Goal: Task Accomplishment & Management: Use online tool/utility

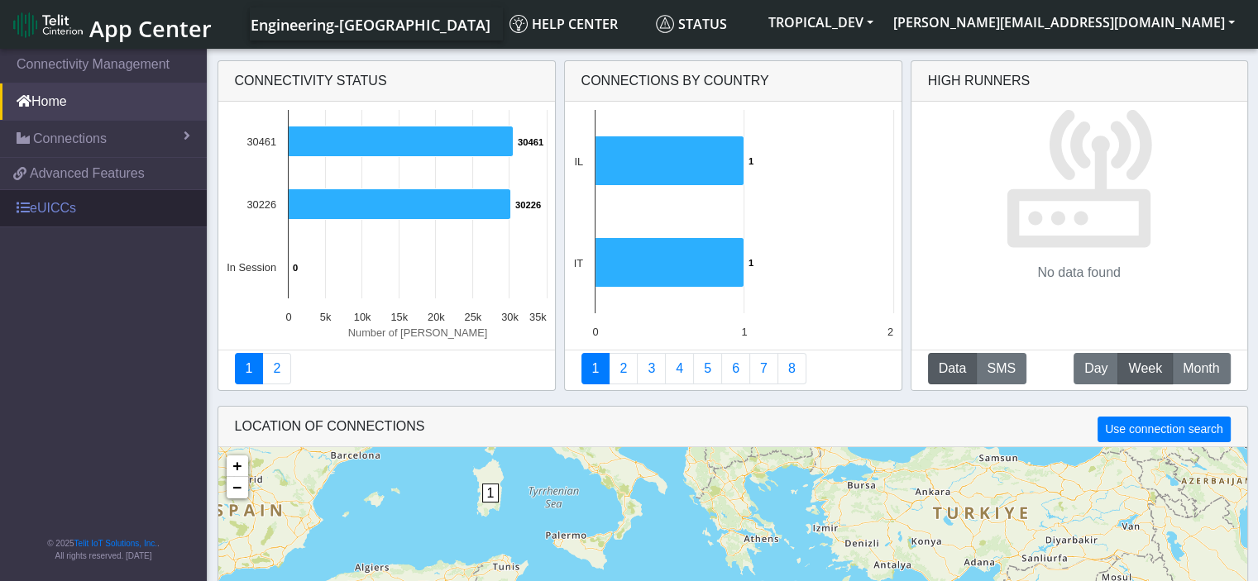
click at [33, 208] on link "eUICCs" at bounding box center [103, 208] width 207 height 36
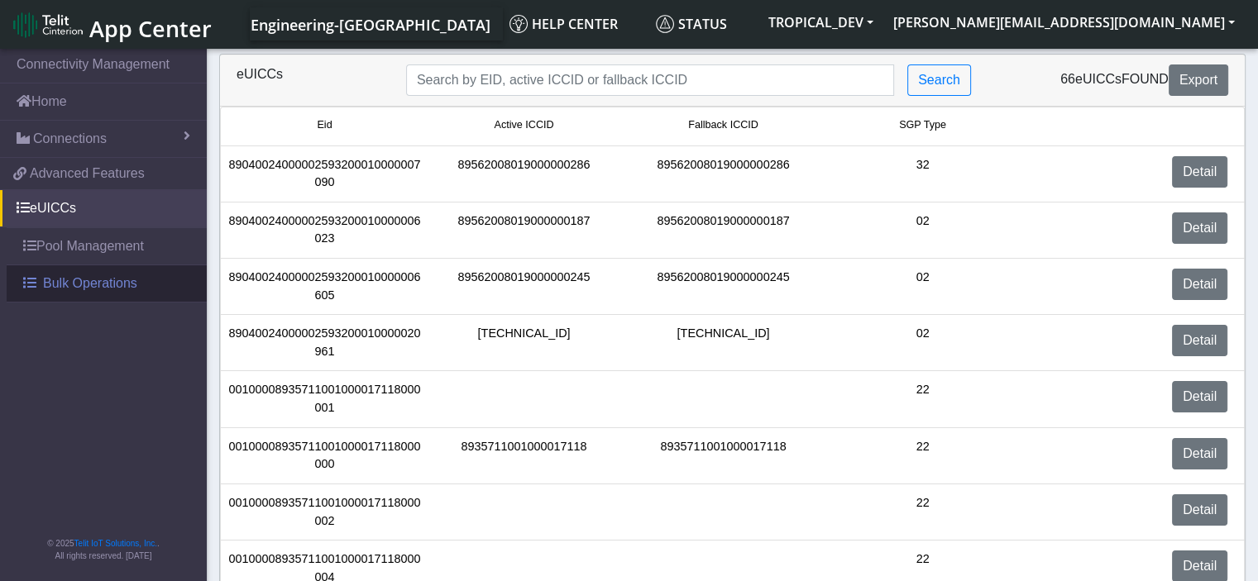
click at [93, 292] on link "Bulk Operations" at bounding box center [107, 283] width 200 height 36
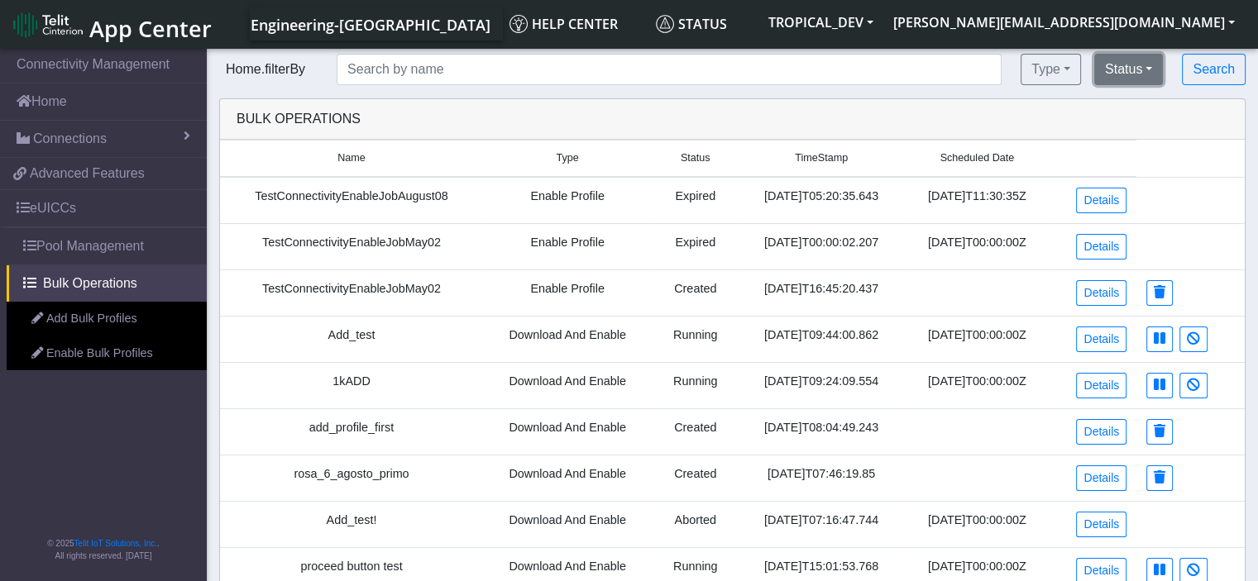
click at [1131, 76] on button "Status" at bounding box center [1128, 69] width 69 height 31
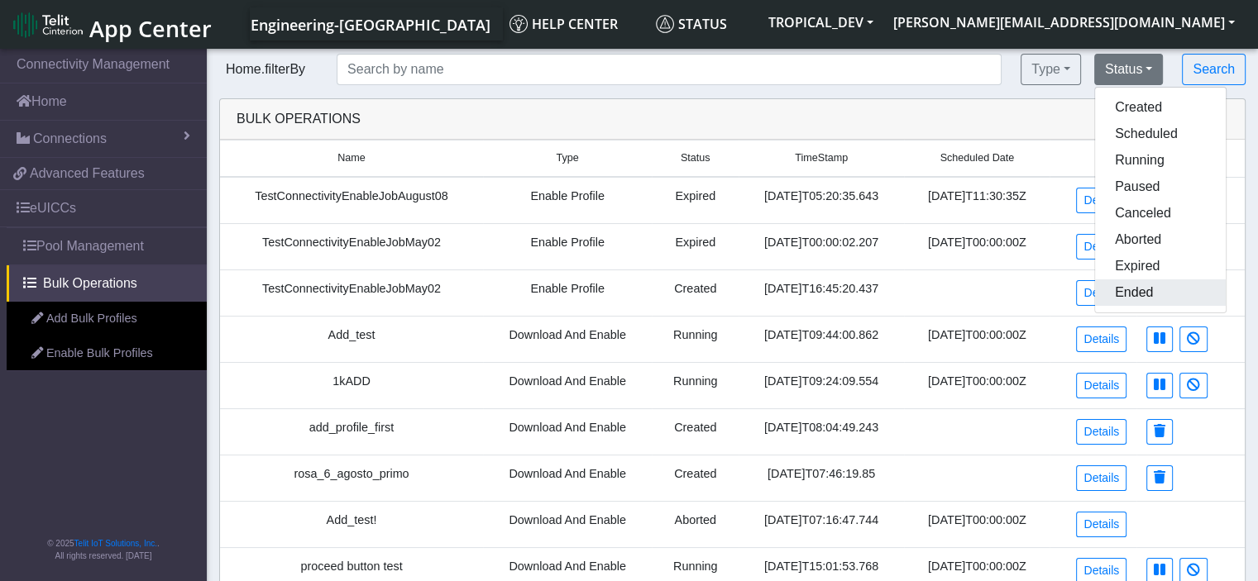
click at [1160, 297] on button "Ended" at bounding box center [1160, 292] width 131 height 26
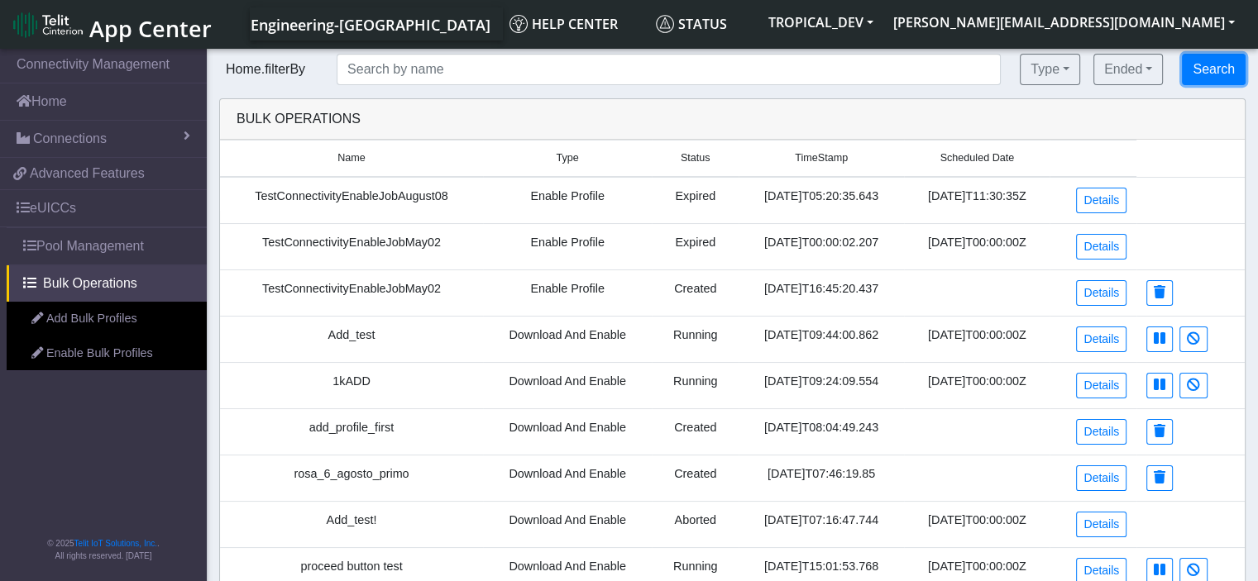
click at [1229, 56] on button "Search" at bounding box center [1214, 69] width 64 height 31
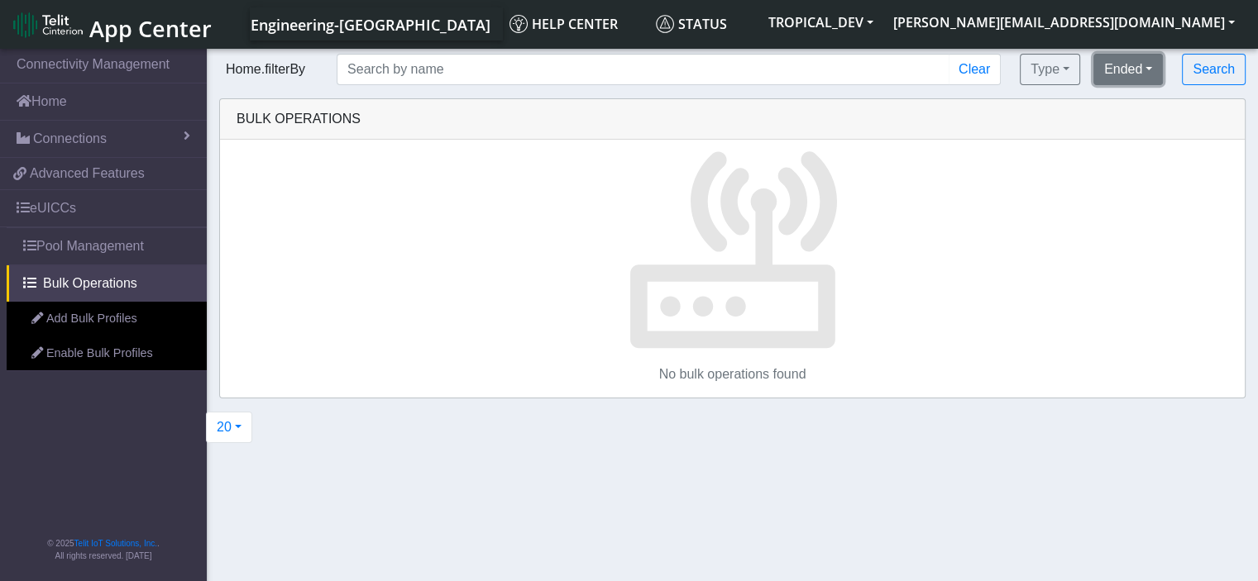
click at [1144, 79] on button "Ended" at bounding box center [1127, 69] width 69 height 31
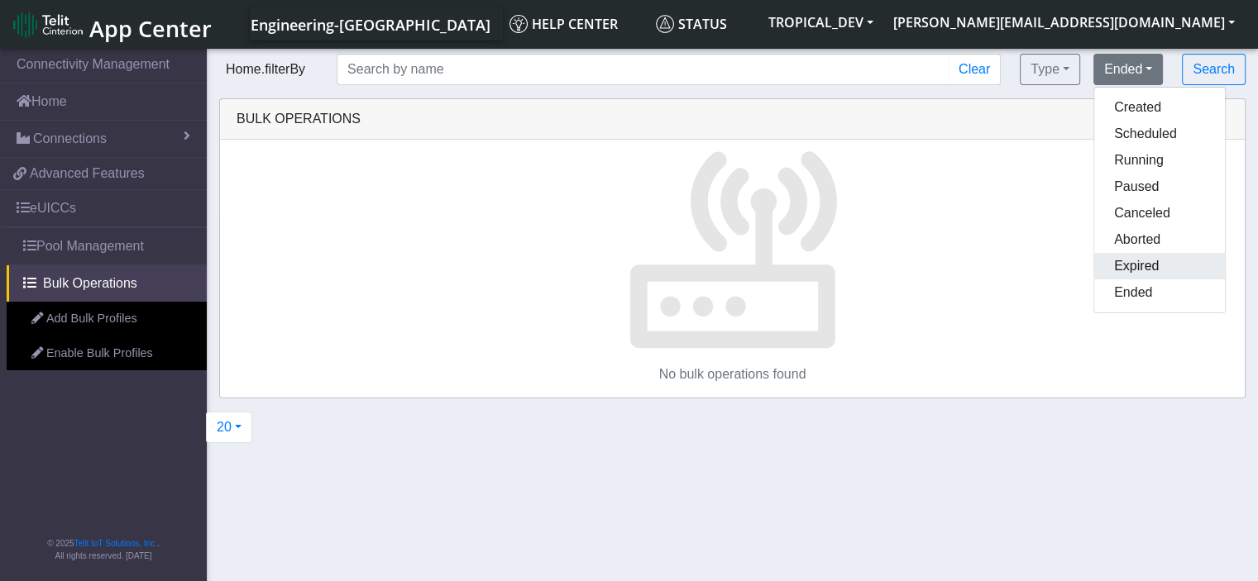
click at [1168, 265] on button "Expired" at bounding box center [1159, 266] width 131 height 26
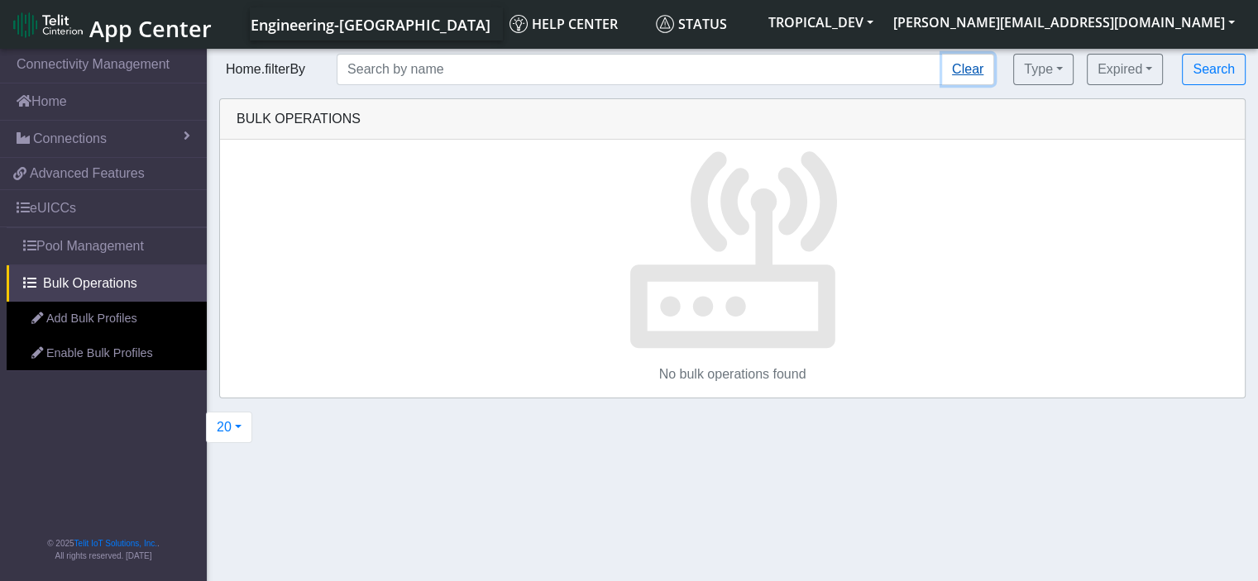
click at [962, 65] on button "Clear" at bounding box center [968, 69] width 52 height 31
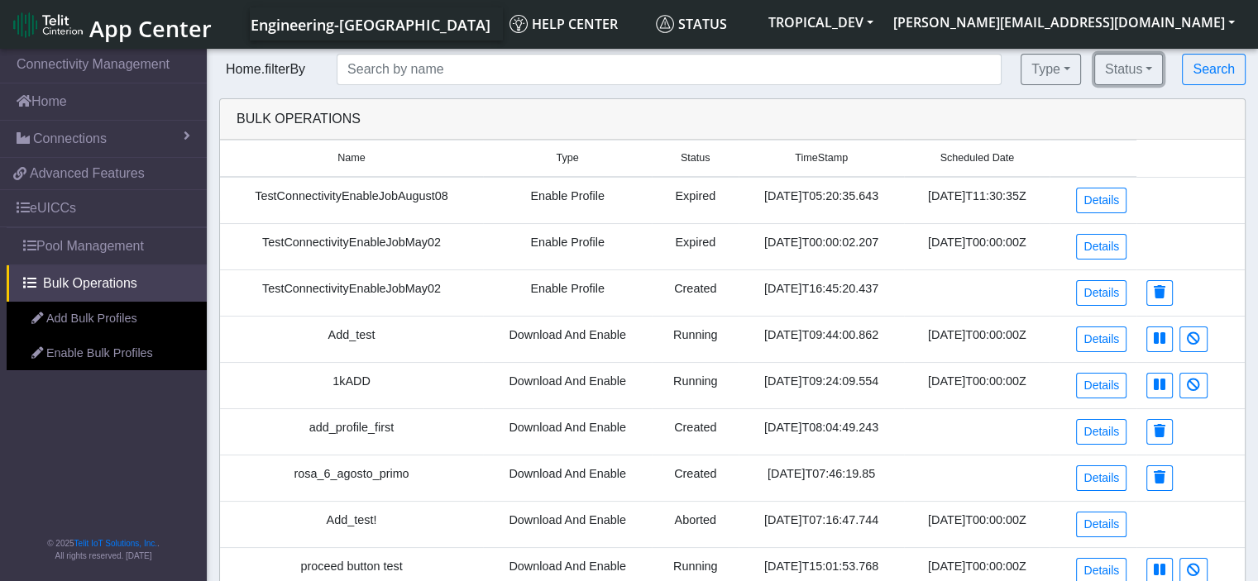
click at [1154, 75] on button "Status" at bounding box center [1128, 69] width 69 height 31
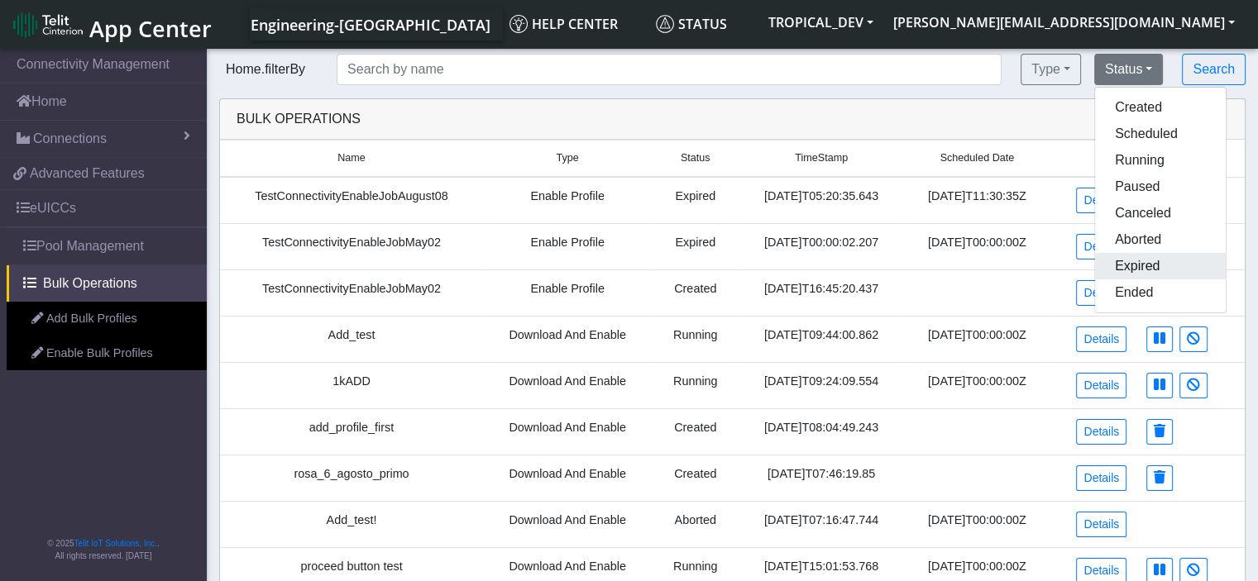
click at [1148, 267] on button "Expired" at bounding box center [1160, 266] width 131 height 26
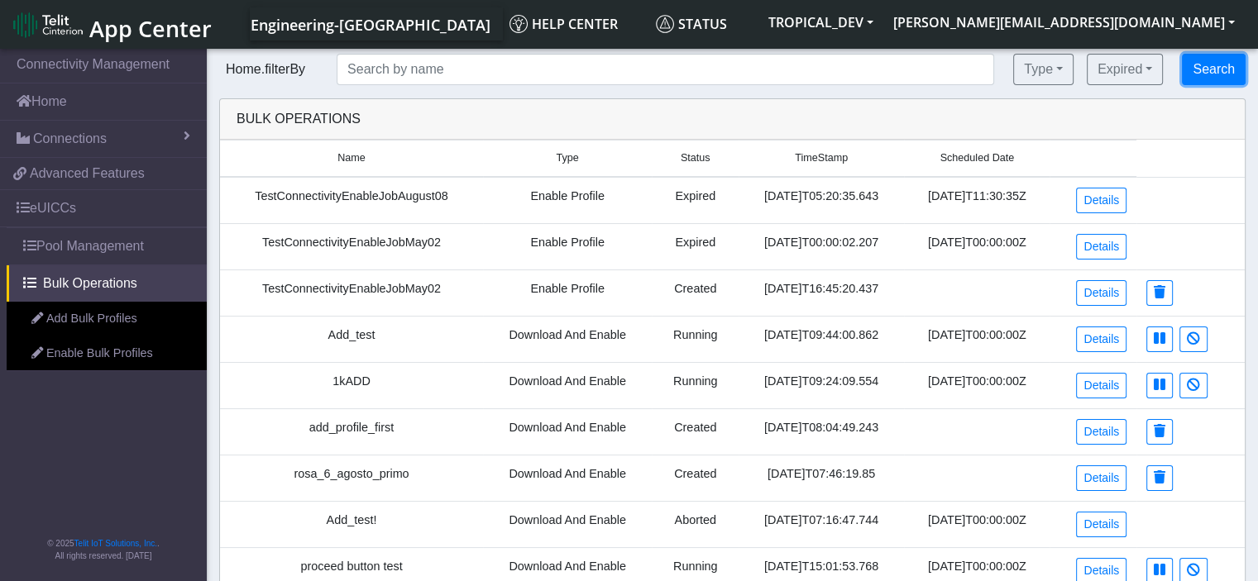
click at [1220, 65] on button "Search" at bounding box center [1214, 69] width 64 height 31
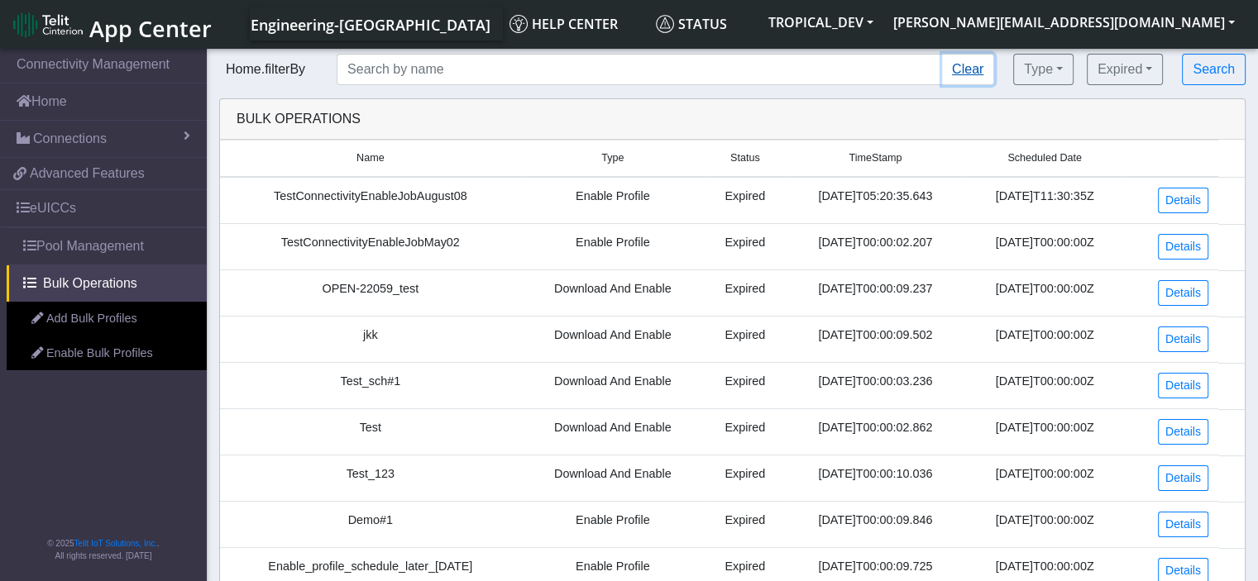
click at [973, 77] on button "Clear" at bounding box center [968, 69] width 52 height 31
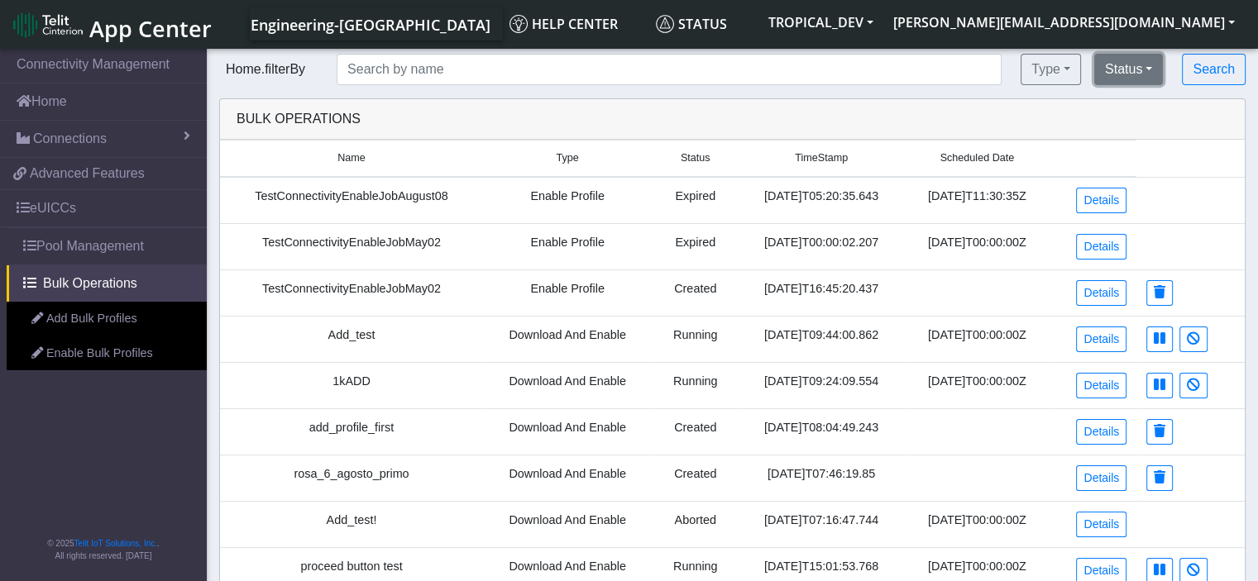
click at [1149, 72] on button "Status" at bounding box center [1128, 69] width 69 height 31
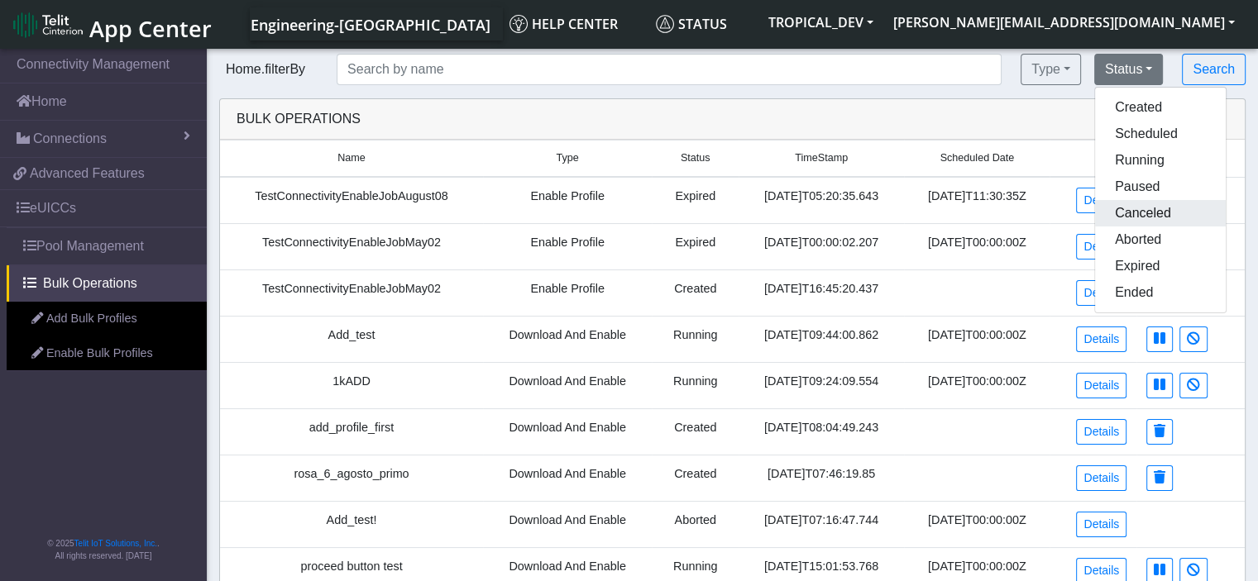
click at [1147, 216] on button "Canceled" at bounding box center [1160, 213] width 131 height 26
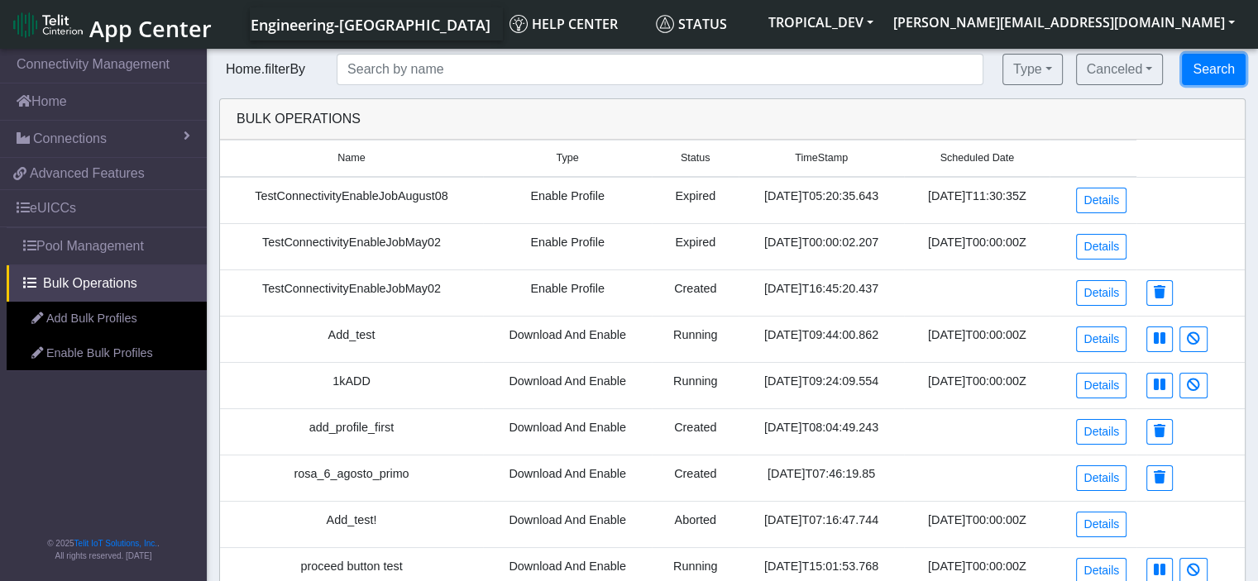
click at [1192, 60] on button "Search" at bounding box center [1214, 69] width 64 height 31
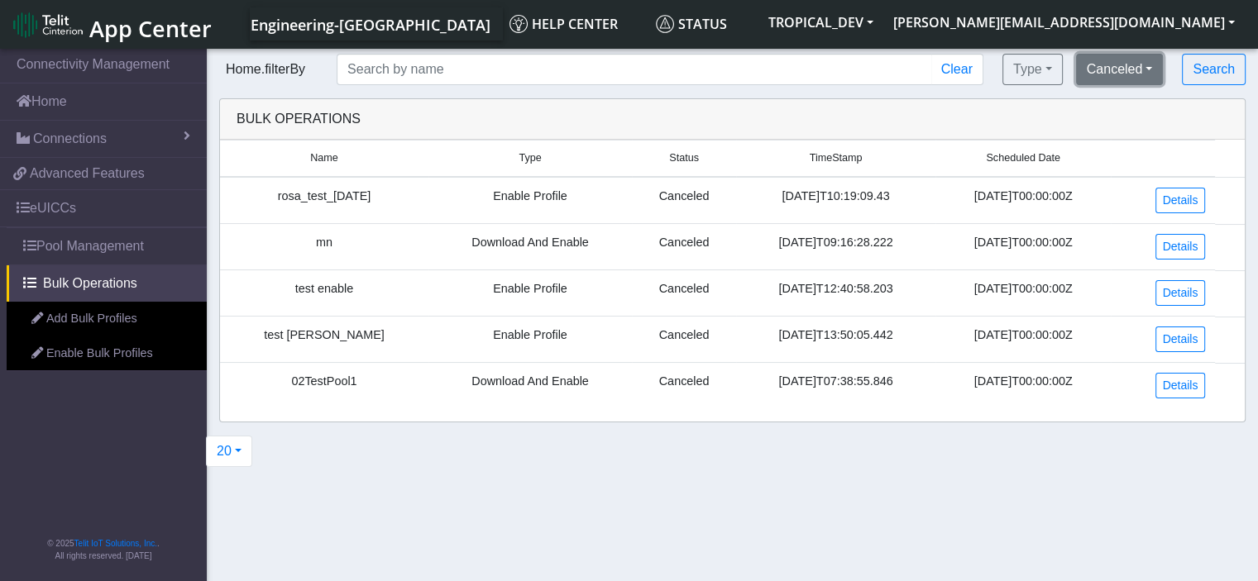
click at [1144, 65] on button "Canceled" at bounding box center [1120, 69] width 88 height 31
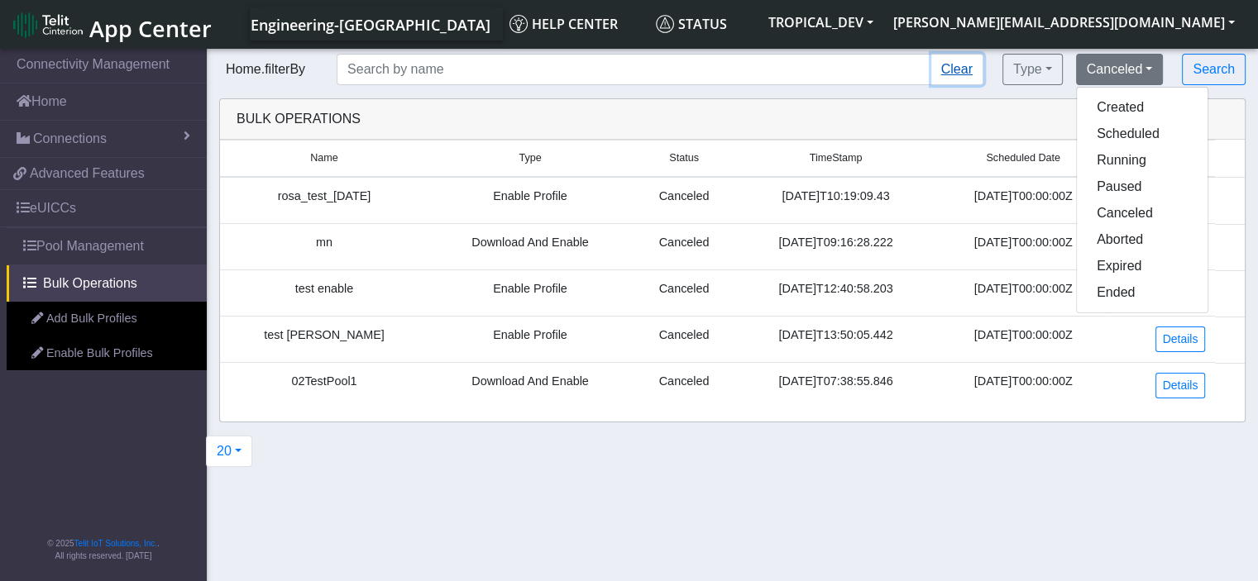
click at [961, 64] on button "Clear" at bounding box center [957, 69] width 52 height 31
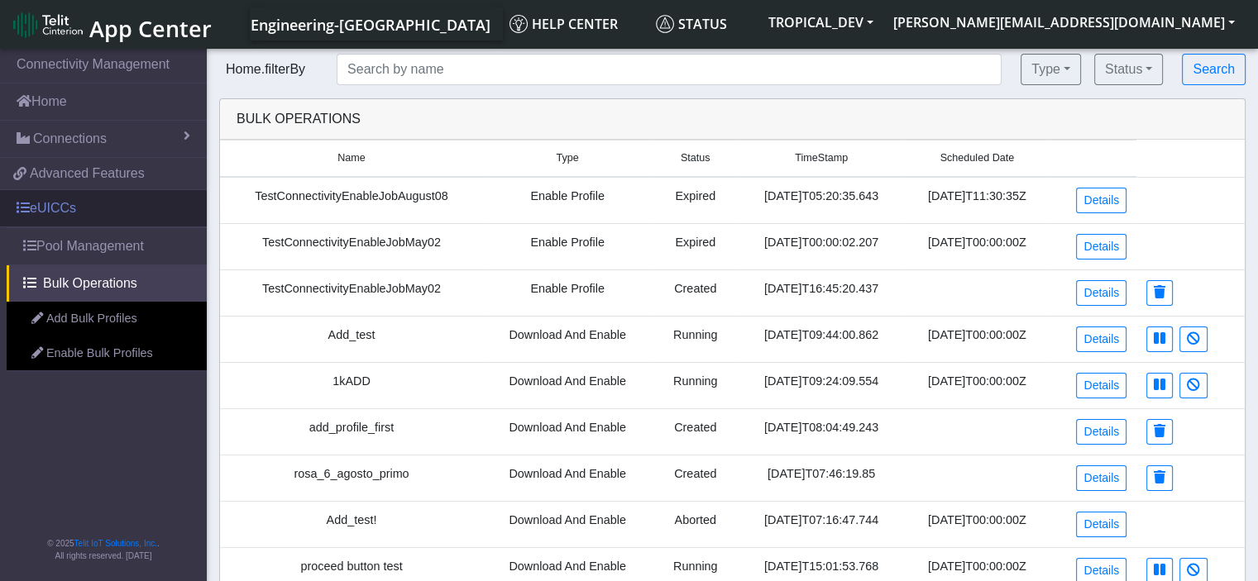
click at [36, 206] on link "eUICCs" at bounding box center [103, 208] width 207 height 36
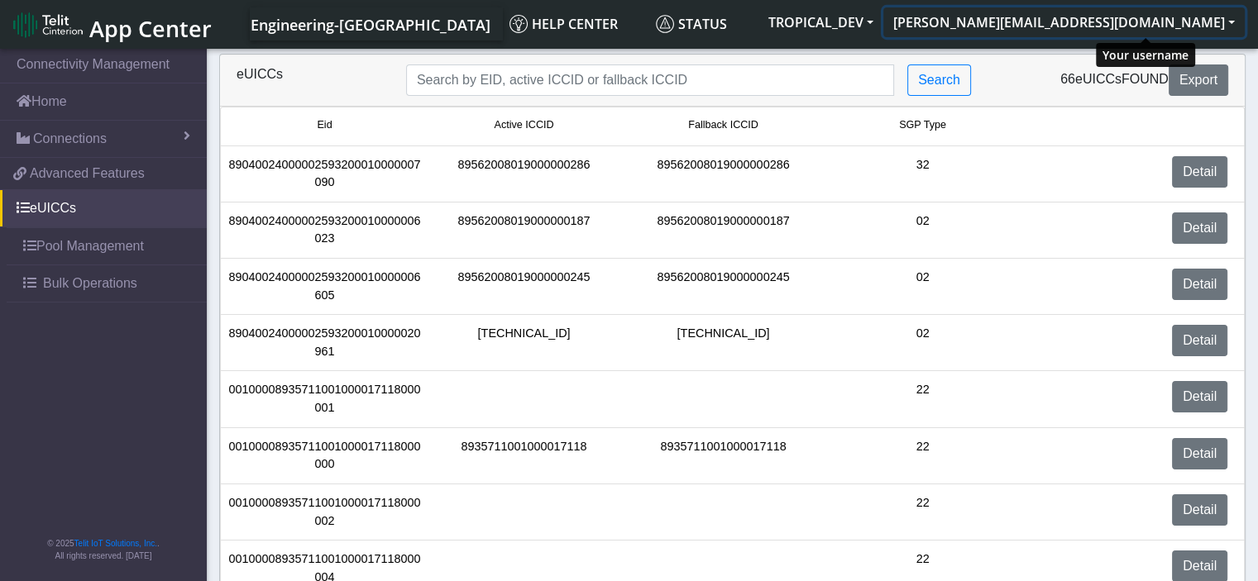
click at [1228, 17] on button "[PERSON_NAME][EMAIL_ADDRESS][DOMAIN_NAME]" at bounding box center [1063, 22] width 361 height 30
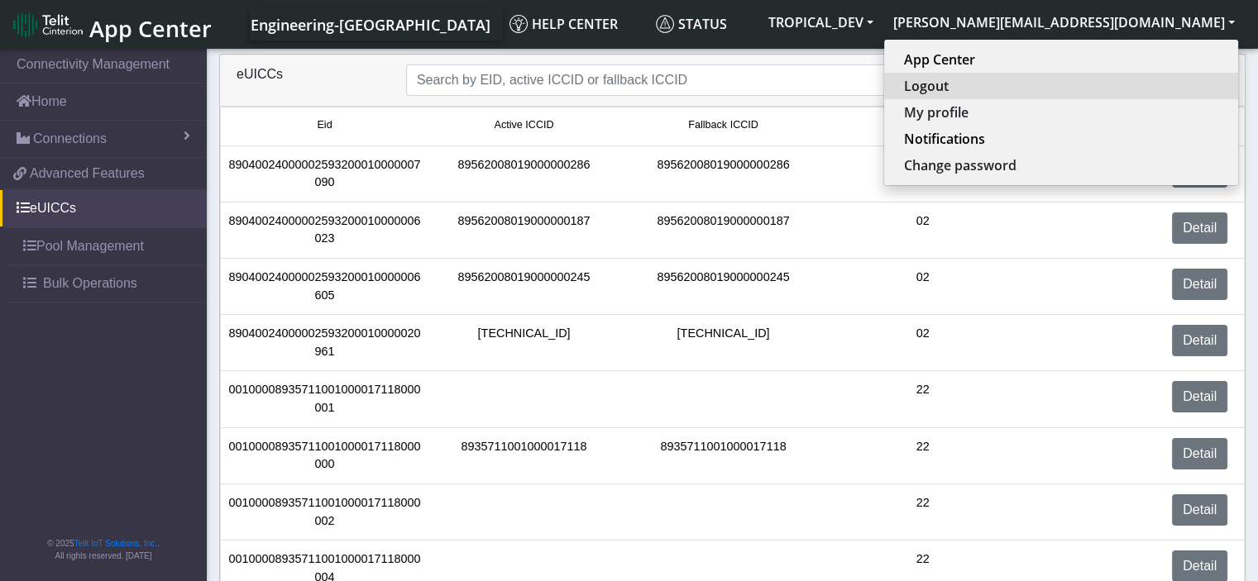
click at [1128, 80] on button "Logout" at bounding box center [1061, 86] width 354 height 26
